Goal: Task Accomplishment & Management: Manage account settings

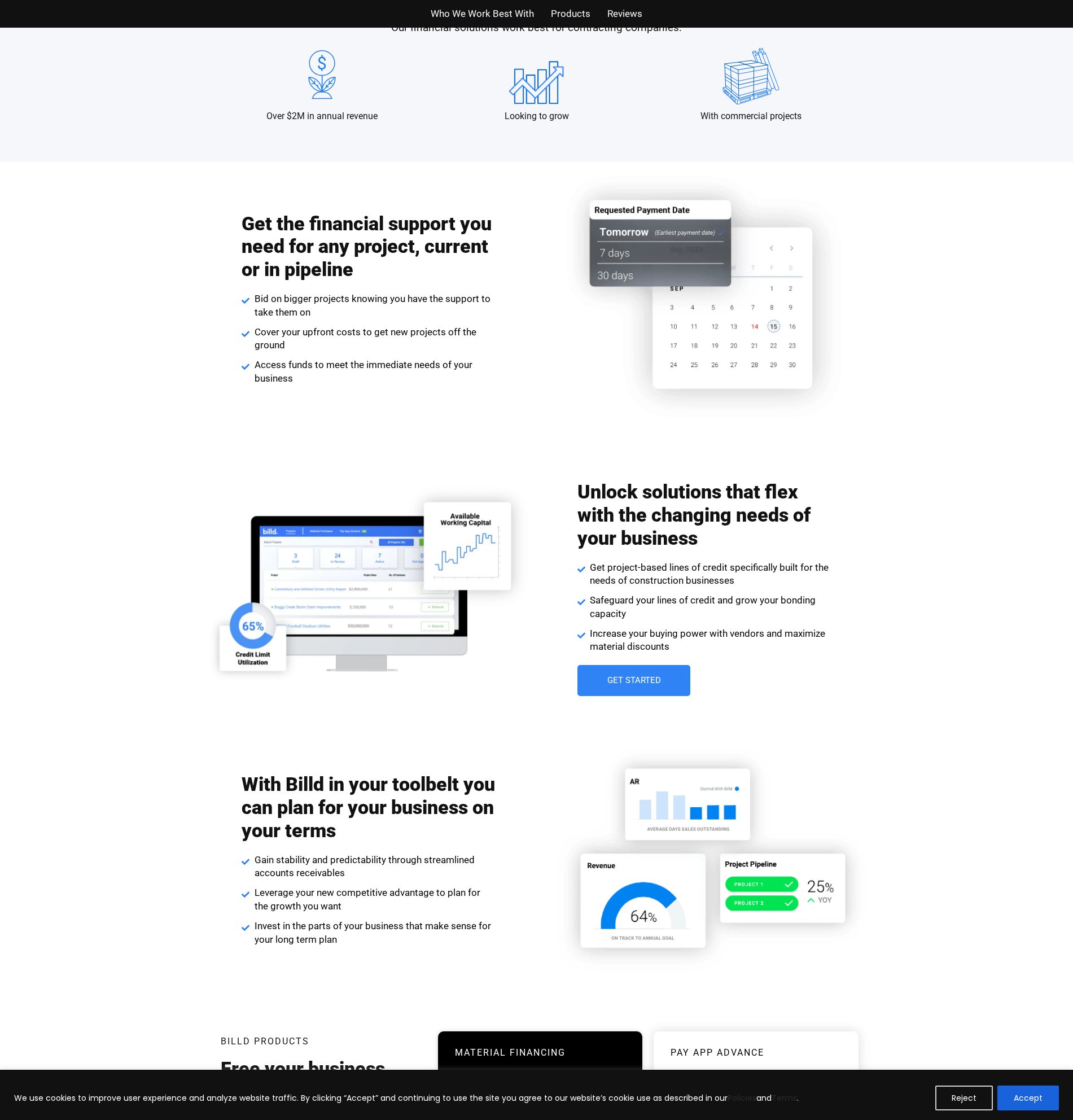
scroll to position [1185, 0]
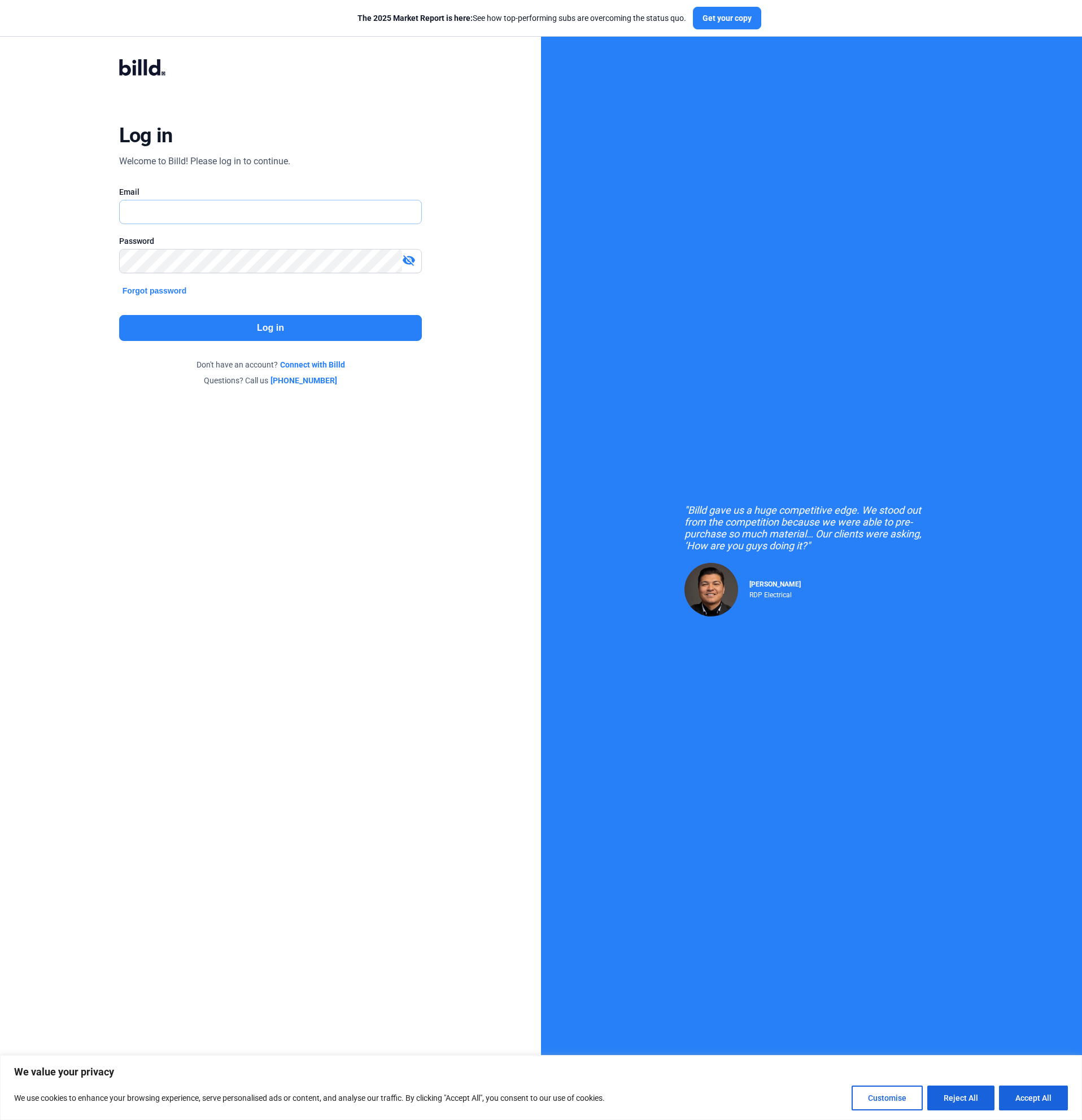
click at [295, 224] on input "text" at bounding box center [270, 212] width 302 height 23
type input "[EMAIL_ADDRESS][DOMAIN_NAME]"
click at [272, 315] on button "Log in" at bounding box center [270, 328] width 303 height 26
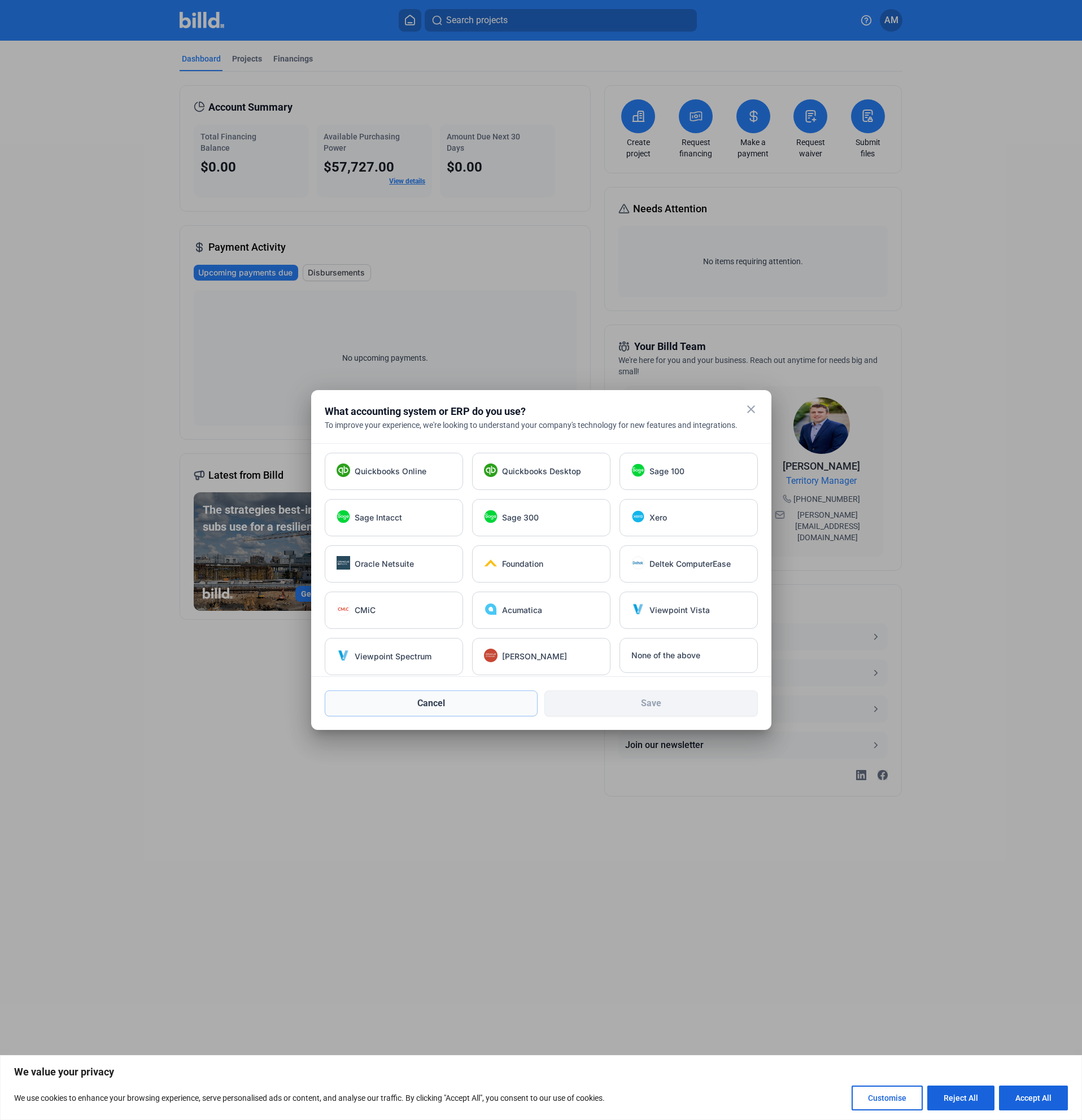
click at [490, 704] on button "Cancel" at bounding box center [431, 703] width 213 height 26
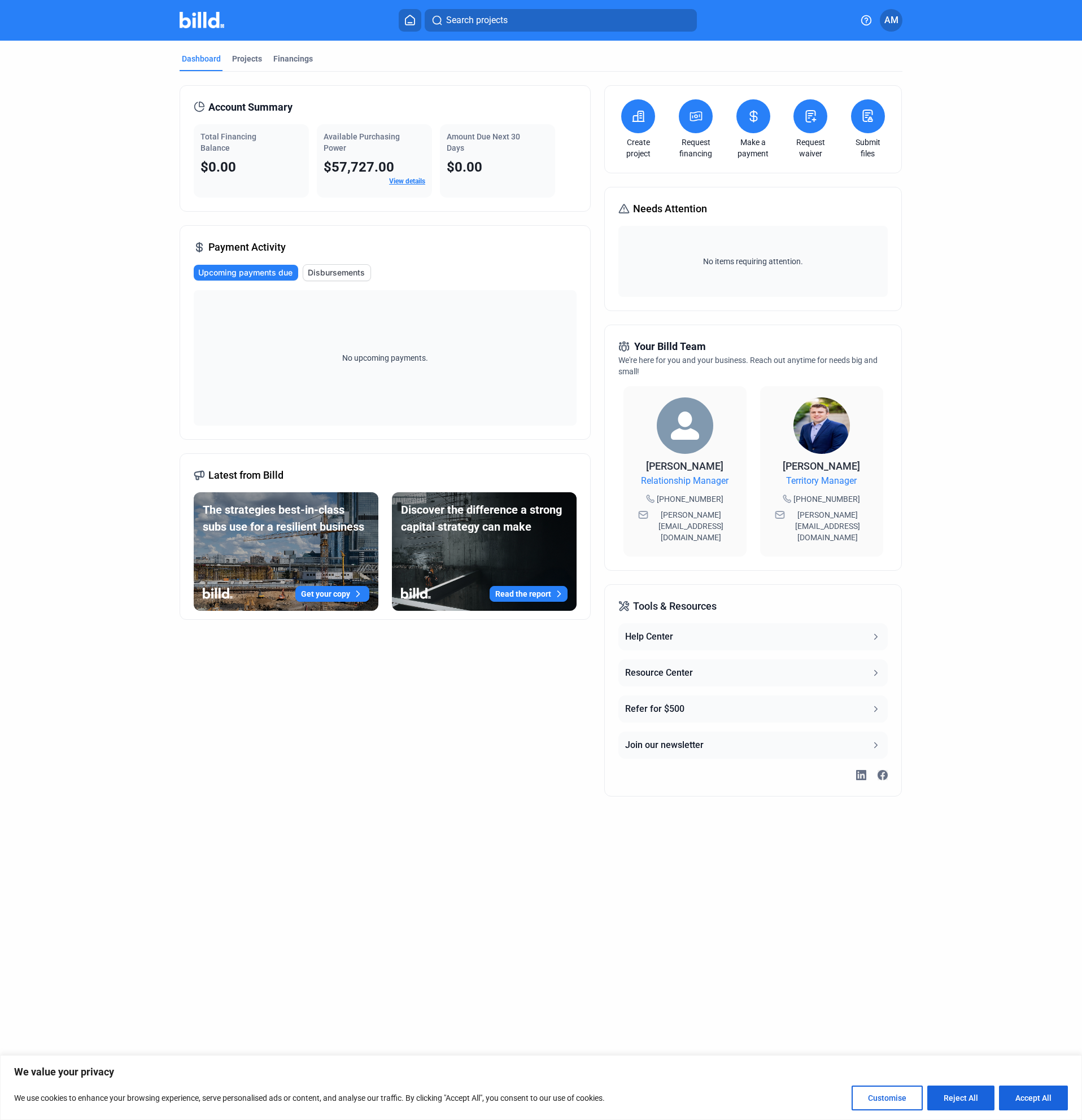
click at [410, 184] on link "View details" at bounding box center [407, 181] width 36 height 8
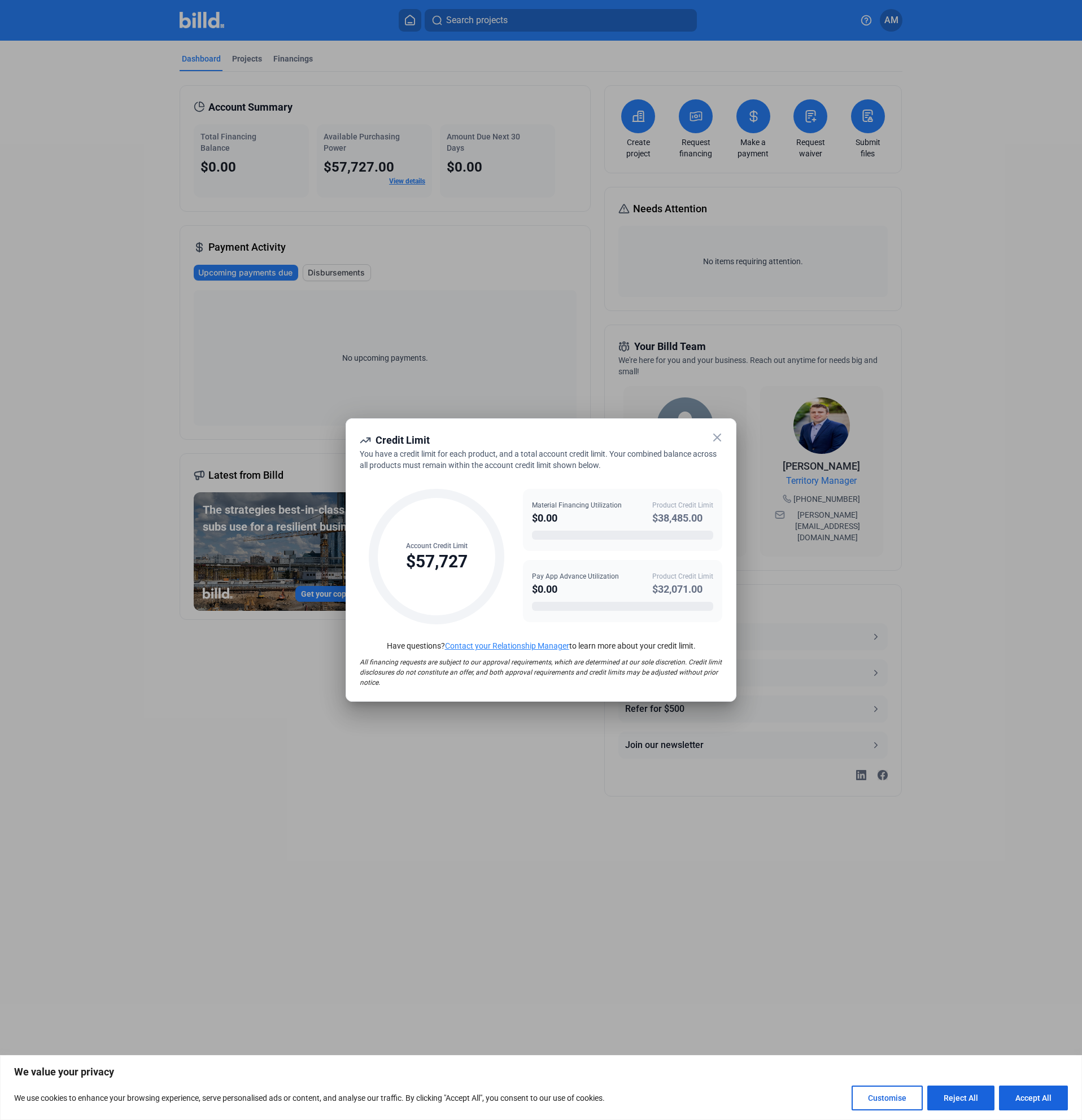
click at [721, 439] on icon at bounding box center [717, 437] width 13 height 13
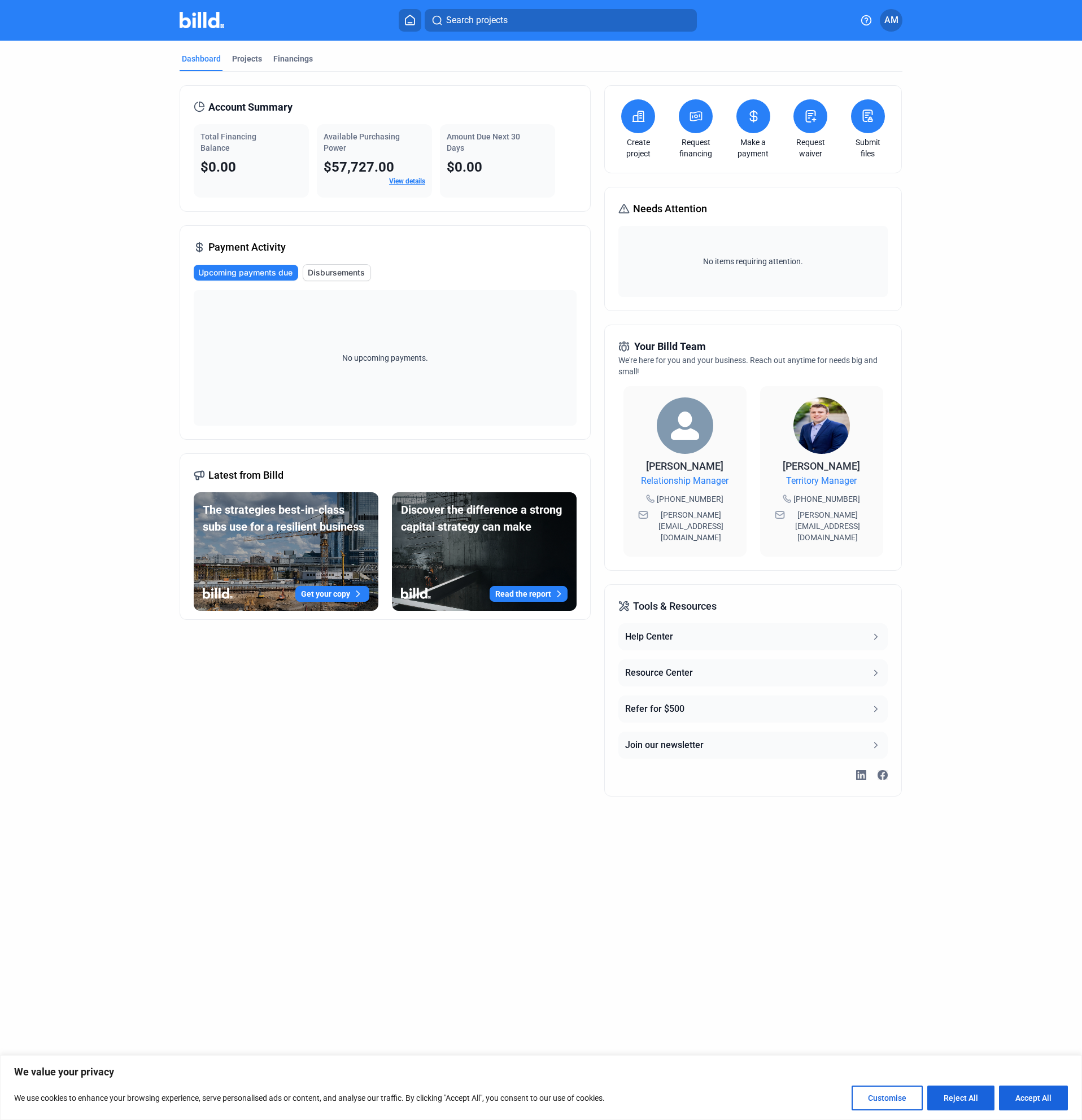
click at [637, 114] on icon at bounding box center [638, 116] width 14 height 13
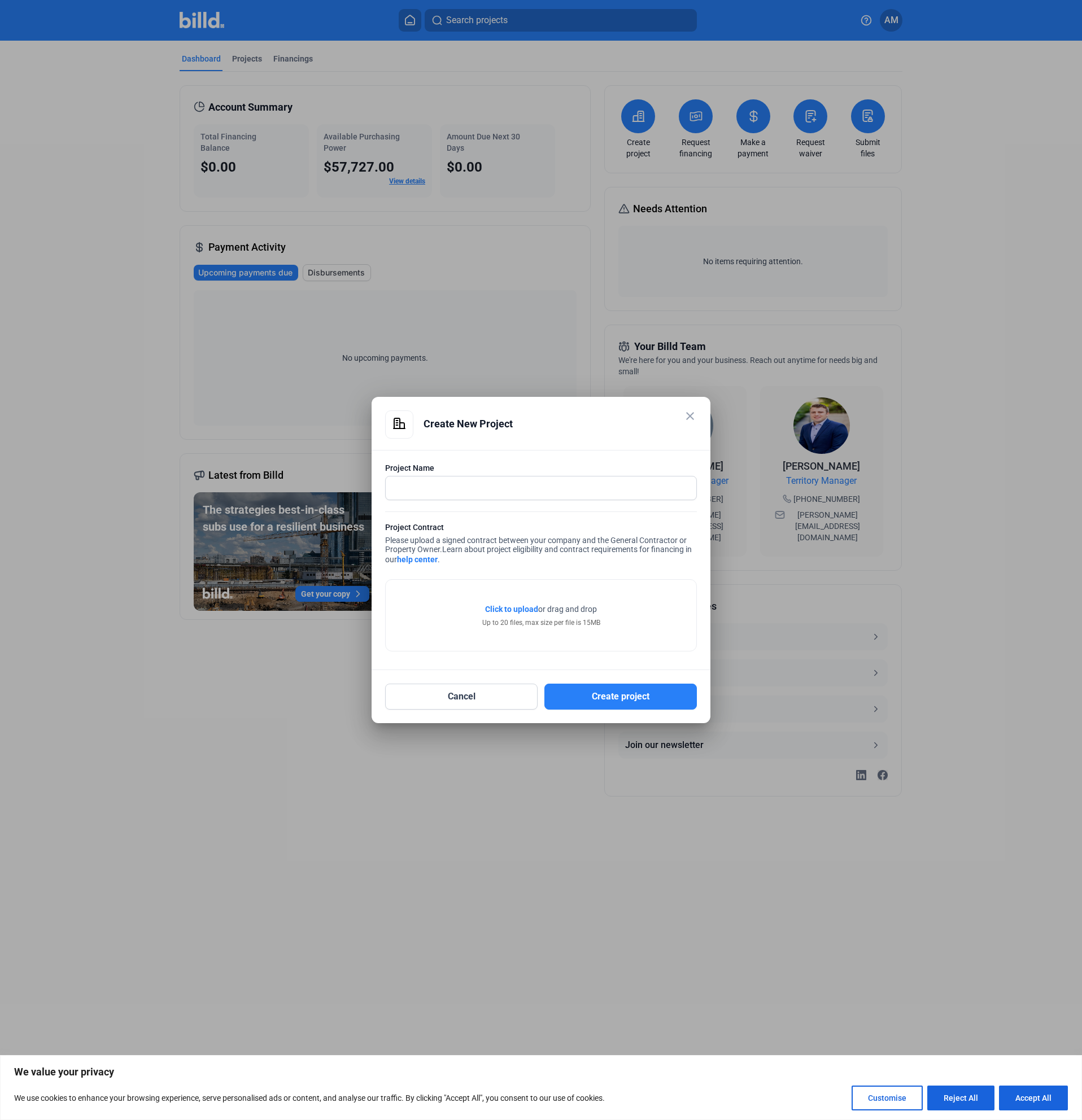
click at [697, 420] on mat-dialog-container "close Create New Project Project Name Project Contract Please upload a signed c…" at bounding box center [541, 560] width 339 height 326
click at [695, 419] on mat-icon "close" at bounding box center [690, 416] width 13 height 13
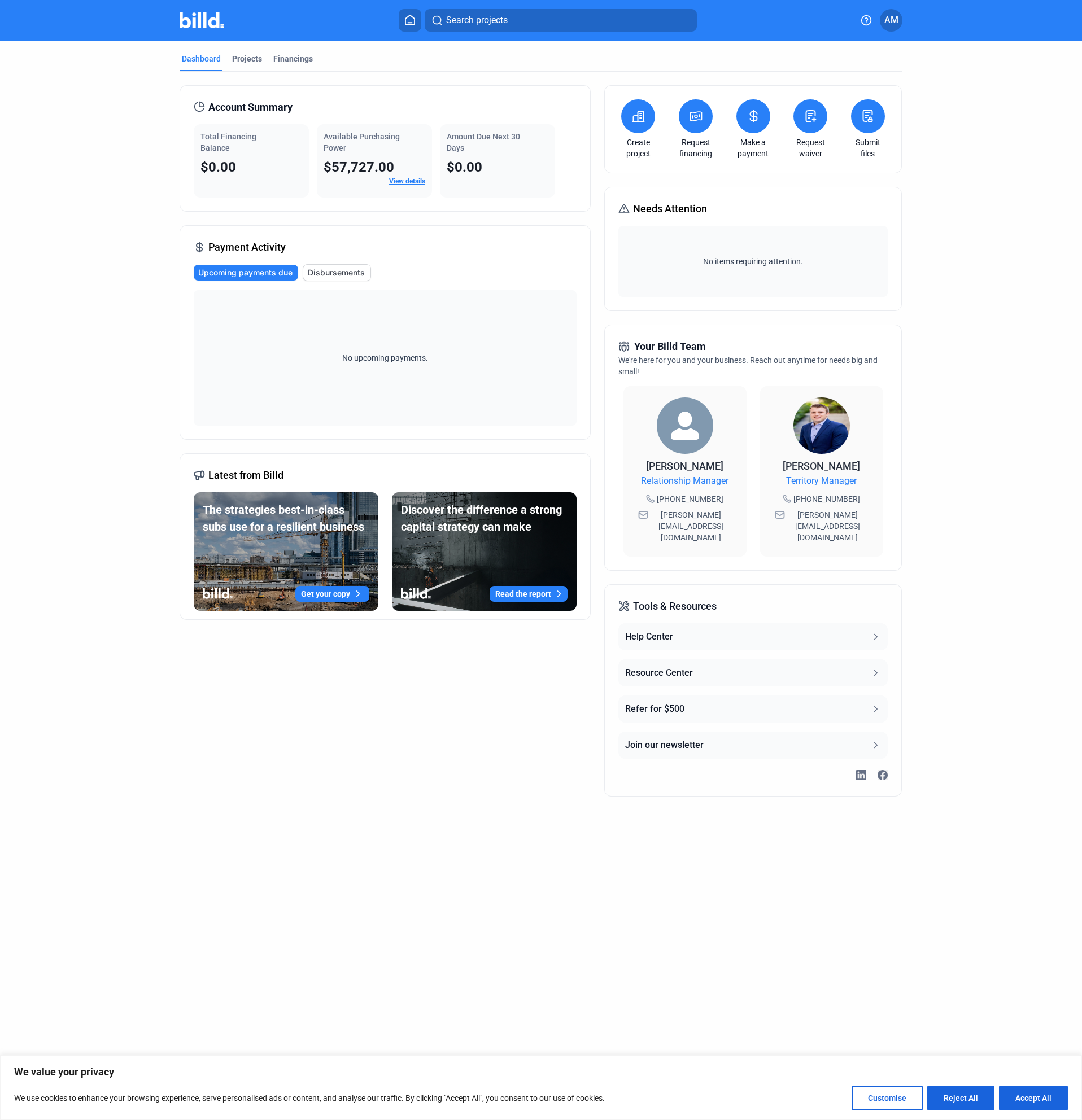
click at [240, 52] on mat-tab-group "Dashboard Projects Financings Account Summary Total Financing Balance $0.00 Ava…" at bounding box center [541, 425] width 722 height 769
